Goal: Task Accomplishment & Management: Use online tool/utility

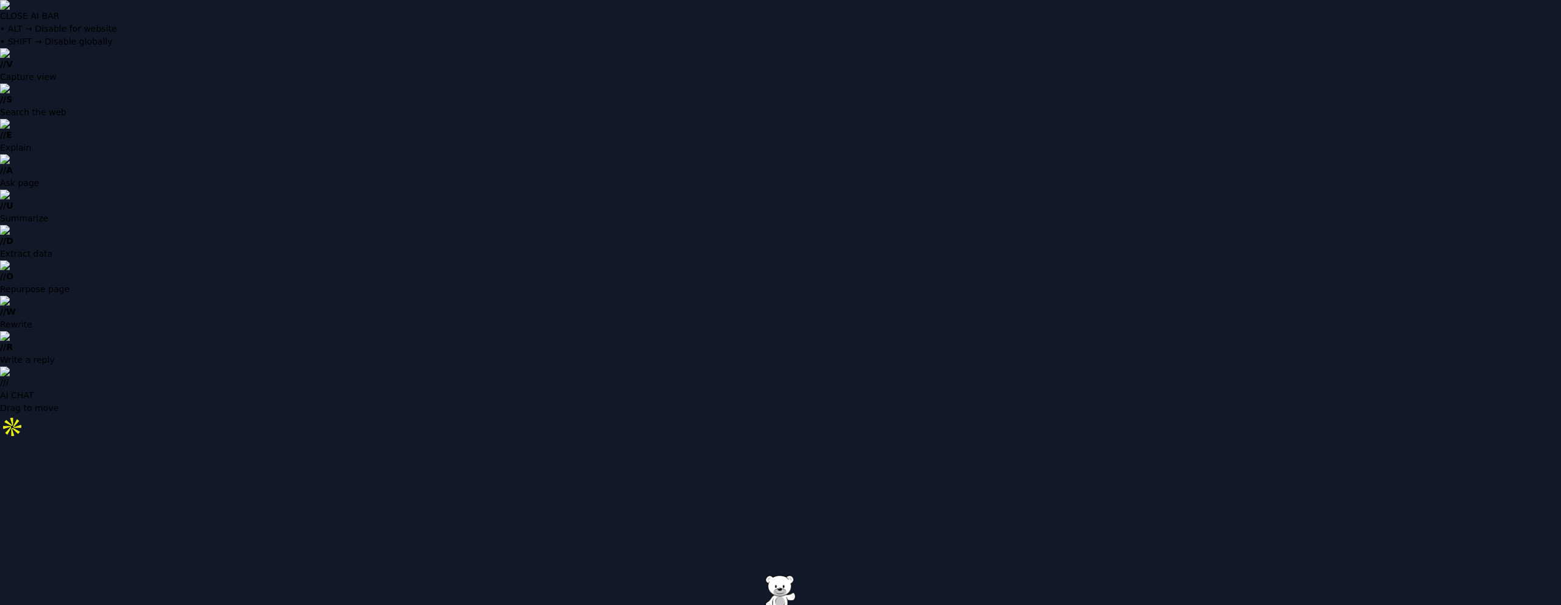
type input "**********"
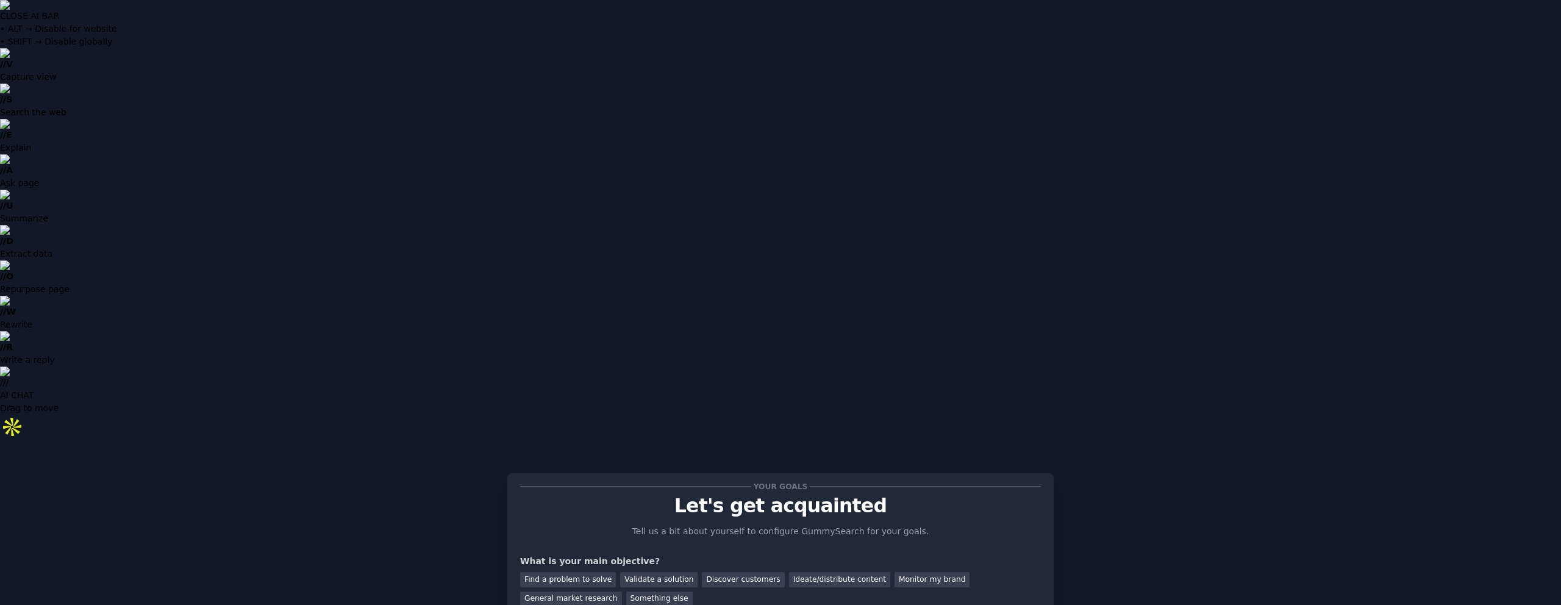
click at [588, 572] on div "Find a problem to solve" at bounding box center [568, 579] width 96 height 15
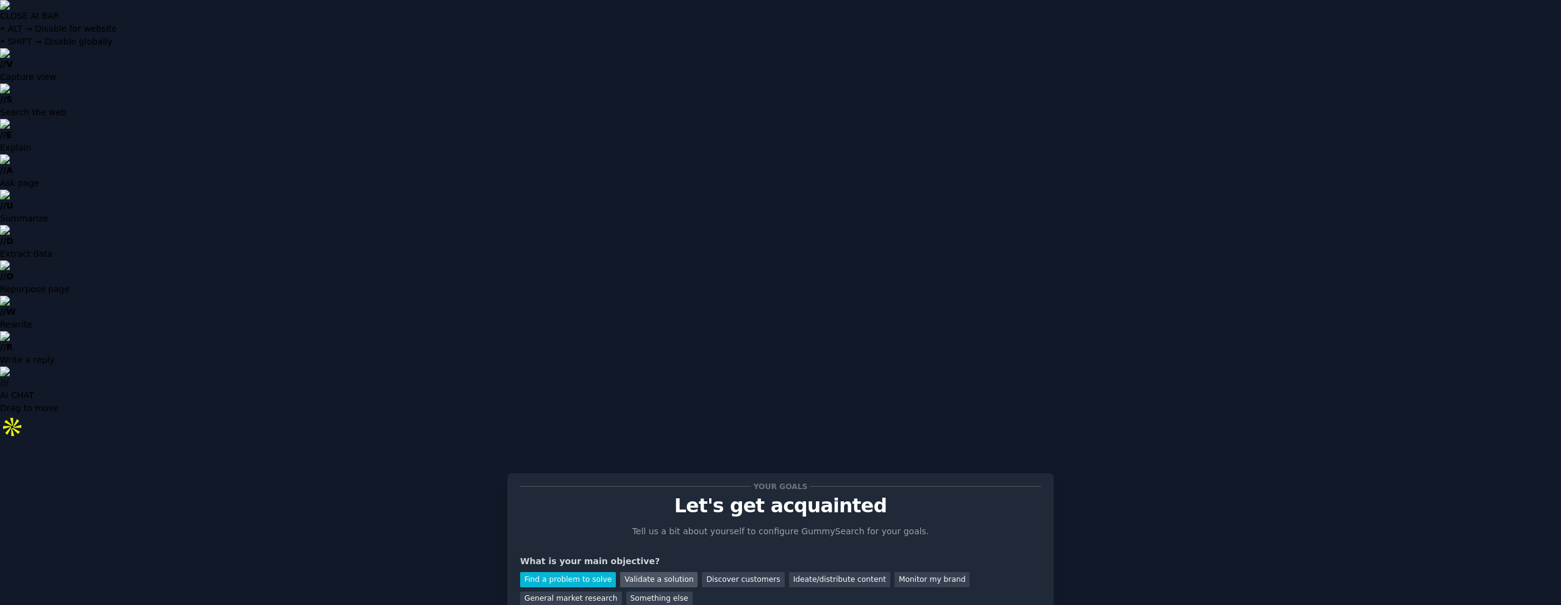
click at [651, 572] on div "Validate a solution" at bounding box center [658, 579] width 77 height 15
click at [569, 572] on div "Find a problem to solve" at bounding box center [568, 579] width 96 height 15
